Goal: Information Seeking & Learning: Learn about a topic

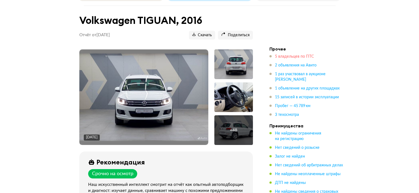
click at [290, 55] on span "5 владельцев по ПТС" at bounding box center [294, 57] width 39 height 4
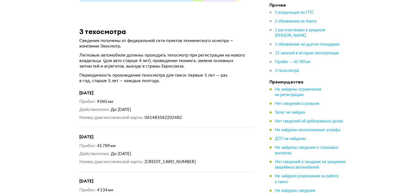
scroll to position [2635, 0]
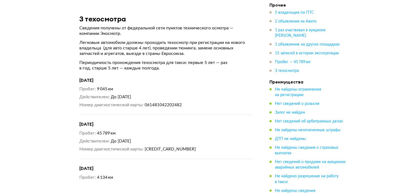
click at [258, 72] on article "3 техосмотра Сведения получены от федеральной сети пунктов технического осмотра…" at bounding box center [166, 98] width 187 height 166
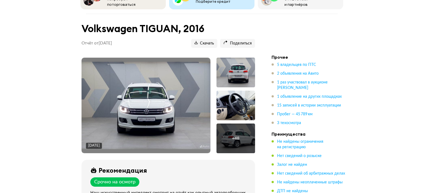
scroll to position [83, 0]
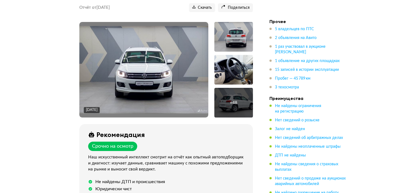
click at [147, 61] on img at bounding box center [143, 70] width 129 height 88
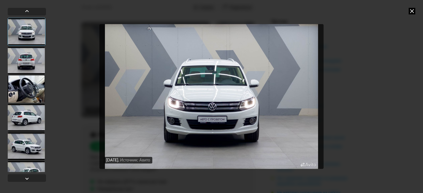
click at [26, 62] on div at bounding box center [26, 61] width 37 height 28
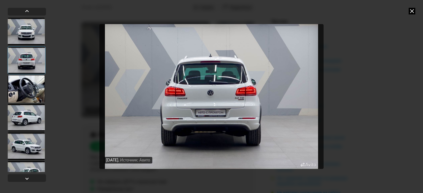
click at [21, 90] on div at bounding box center [26, 89] width 37 height 28
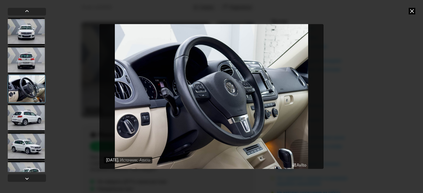
click at [24, 111] on div at bounding box center [26, 118] width 37 height 28
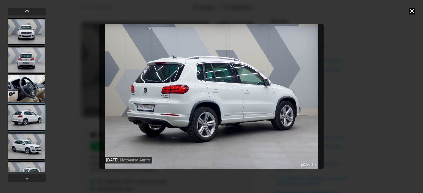
click at [21, 144] on div at bounding box center [26, 147] width 37 height 28
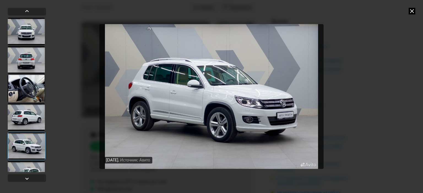
click at [25, 168] on div at bounding box center [26, 175] width 37 height 28
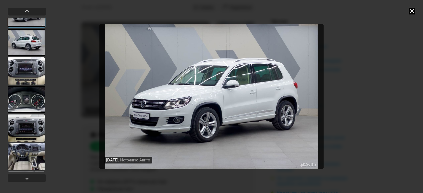
scroll to position [165, 0]
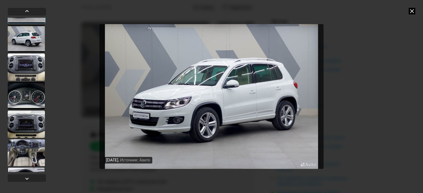
click at [23, 97] on div at bounding box center [26, 96] width 37 height 28
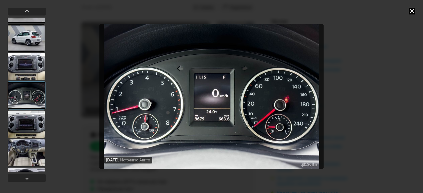
click at [24, 123] on div at bounding box center [26, 125] width 37 height 28
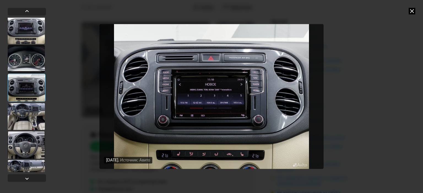
scroll to position [248, 0]
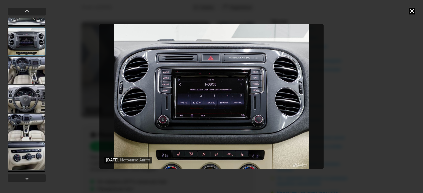
click at [25, 123] on div at bounding box center [26, 128] width 37 height 28
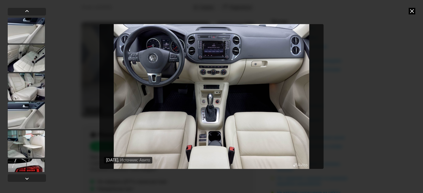
scroll to position [550, 0]
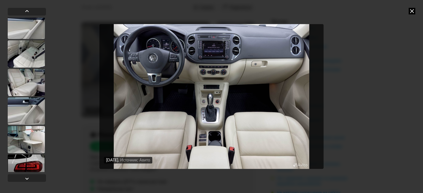
click at [24, 81] on div at bounding box center [26, 83] width 37 height 28
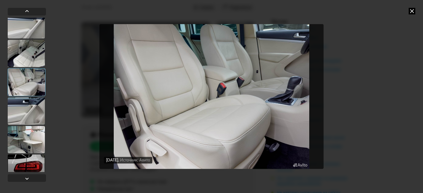
scroll to position [550, 0]
click at [25, 54] on div at bounding box center [26, 54] width 37 height 28
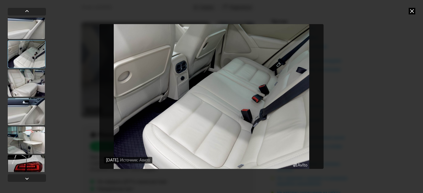
click at [25, 144] on div at bounding box center [26, 141] width 37 height 28
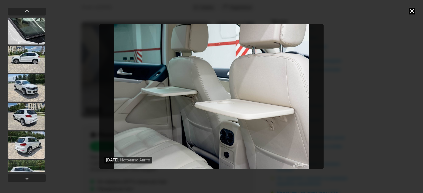
scroll to position [880, 0]
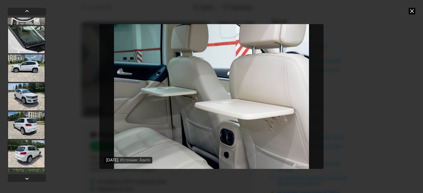
click at [17, 73] on div at bounding box center [26, 68] width 37 height 28
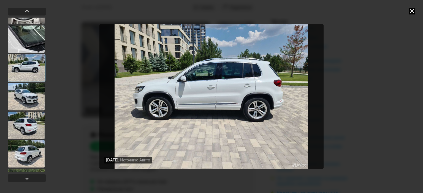
scroll to position [879, 0]
click at [27, 97] on div at bounding box center [26, 97] width 37 height 28
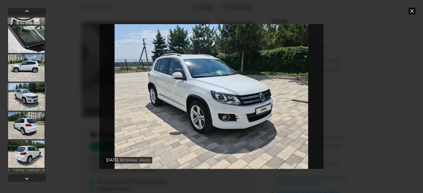
click at [29, 125] on div at bounding box center [26, 126] width 37 height 28
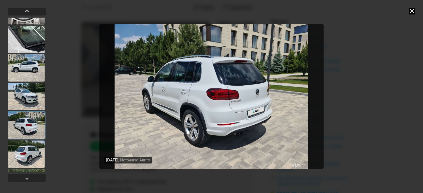
click at [27, 152] on div at bounding box center [26, 155] width 37 height 28
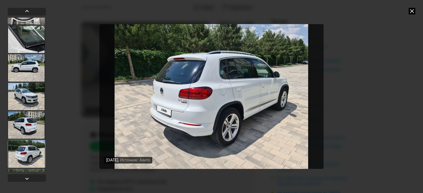
scroll to position [934, 0]
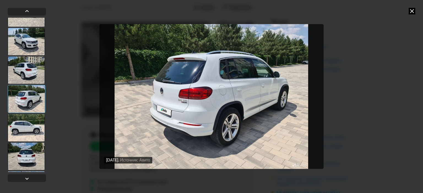
click at [29, 132] on div at bounding box center [26, 128] width 37 height 28
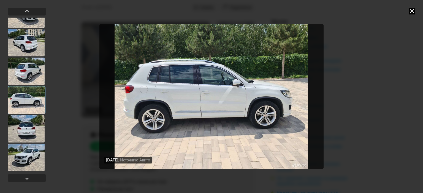
scroll to position [989, 0]
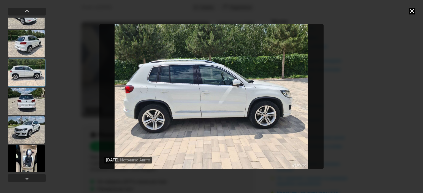
click at [34, 128] on div at bounding box center [26, 130] width 37 height 28
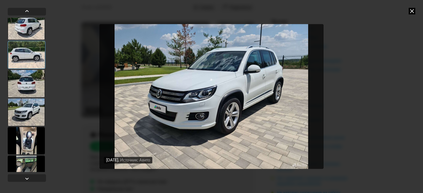
scroll to position [1017, 0]
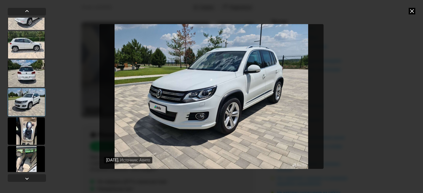
click at [24, 78] on div at bounding box center [26, 74] width 37 height 28
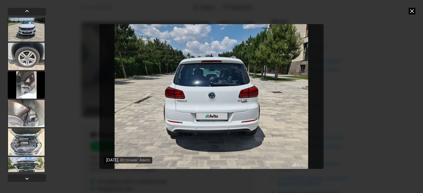
scroll to position [1305, 0]
